Goal: Information Seeking & Learning: Learn about a topic

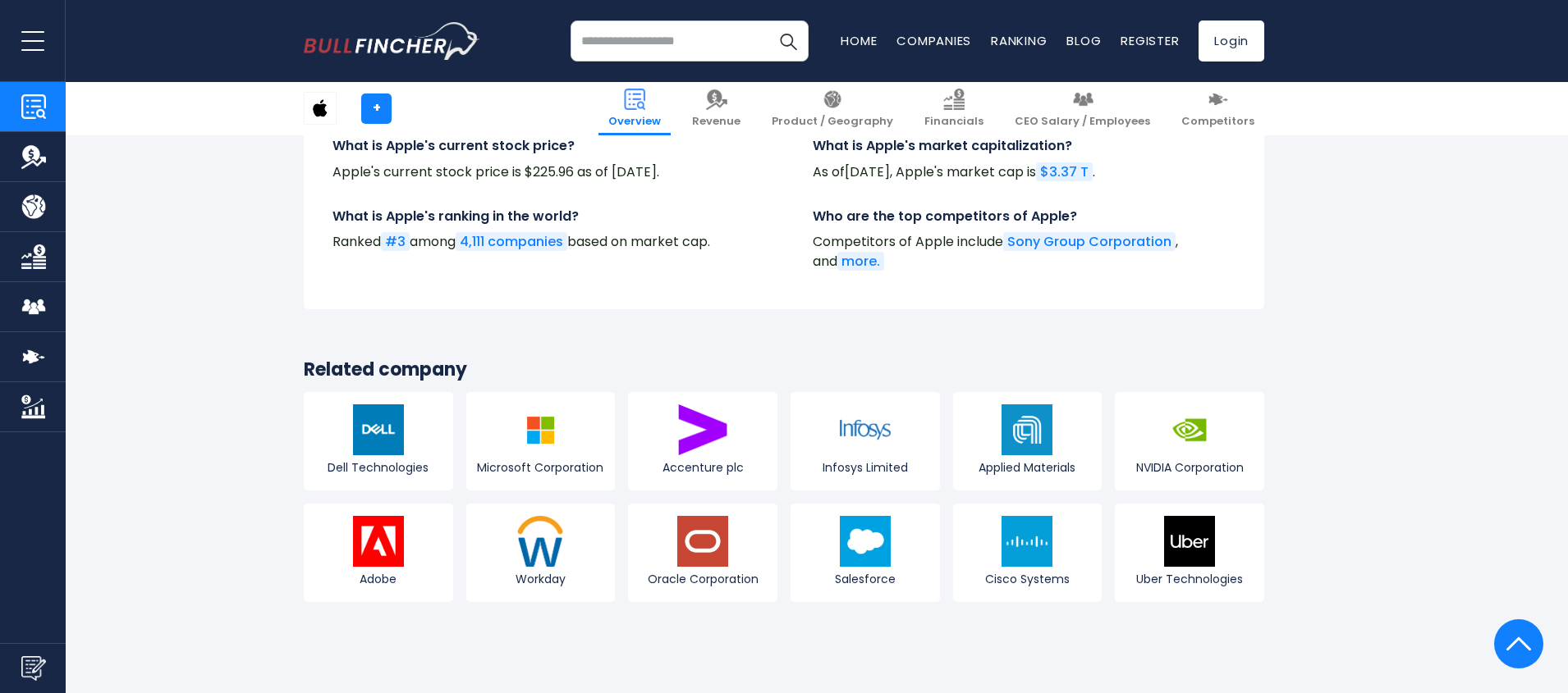
scroll to position [5991, 0]
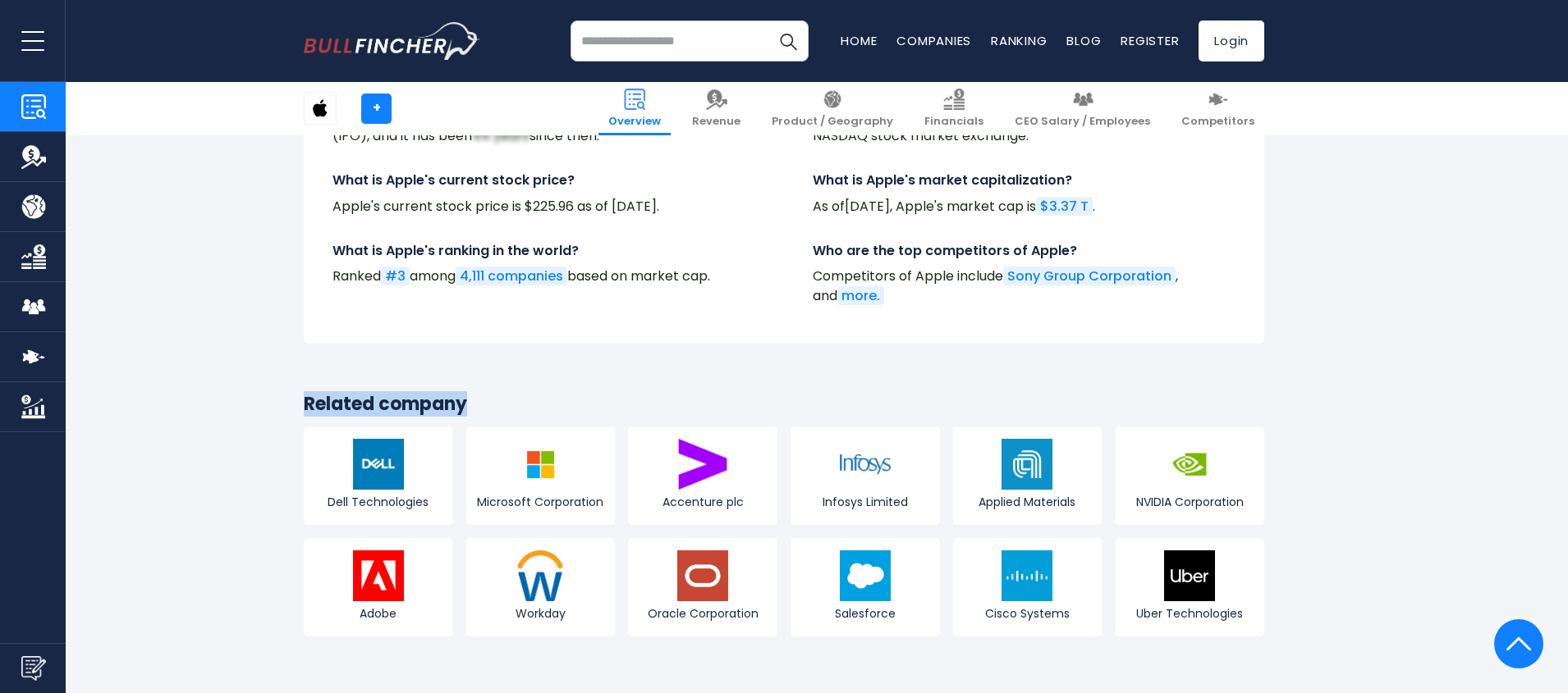
drag, startPoint x: 292, startPoint y: 344, endPoint x: 500, endPoint y: 336, distance: 208.2
click at [500, 219] on section "Related company Dell Technologies Microsoft Corporation Accenture plc Infosys L…" at bounding box center [783, 514] width 985 height 243
copy h3 "Related company"
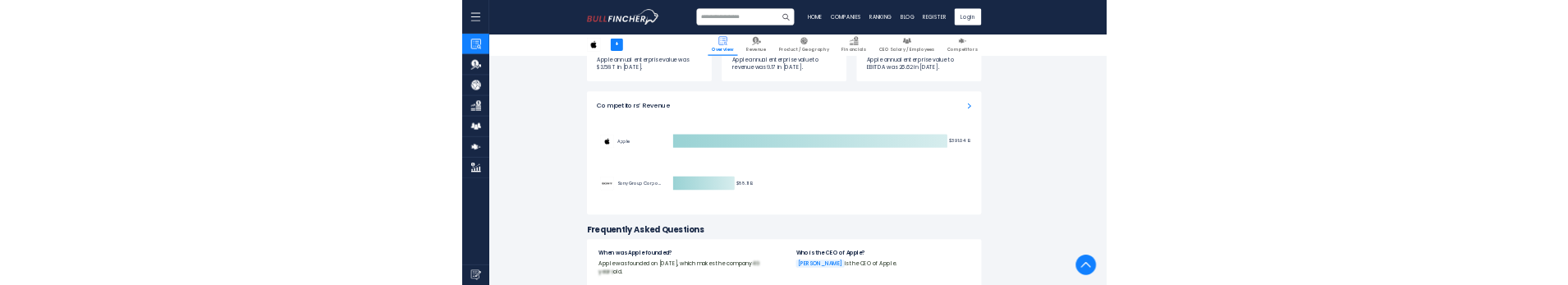
scroll to position [5016, 0]
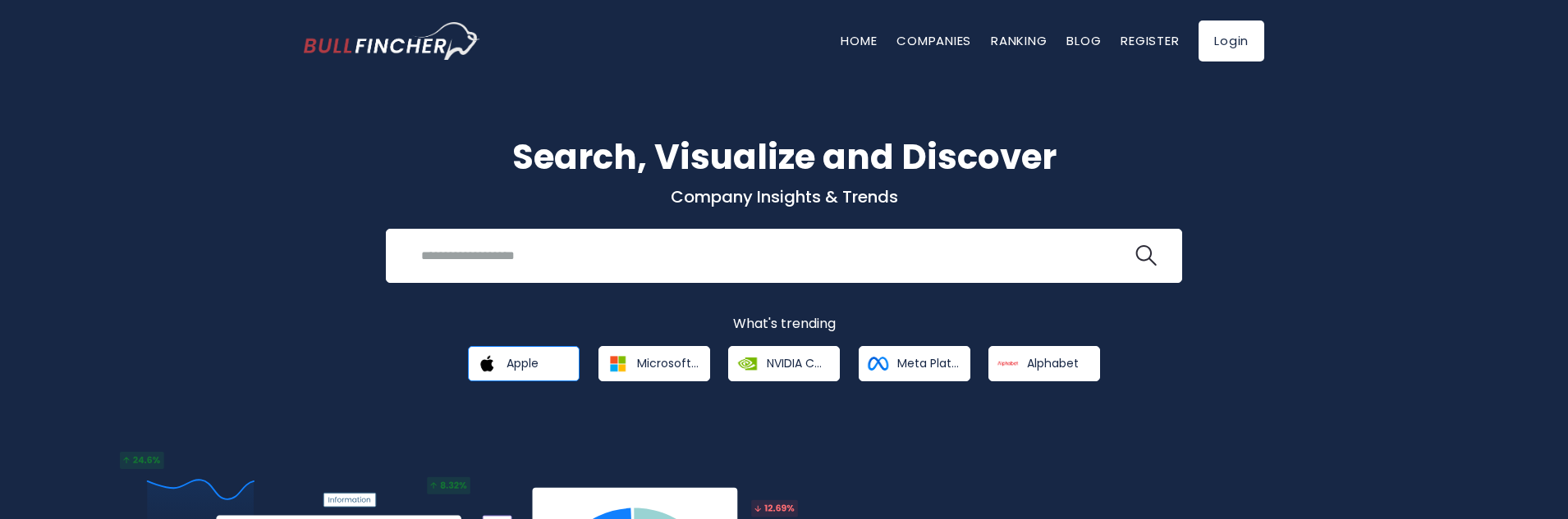
click at [519, 371] on span "Apple" at bounding box center [522, 363] width 32 height 14
